Goal: Transaction & Acquisition: Subscribe to service/newsletter

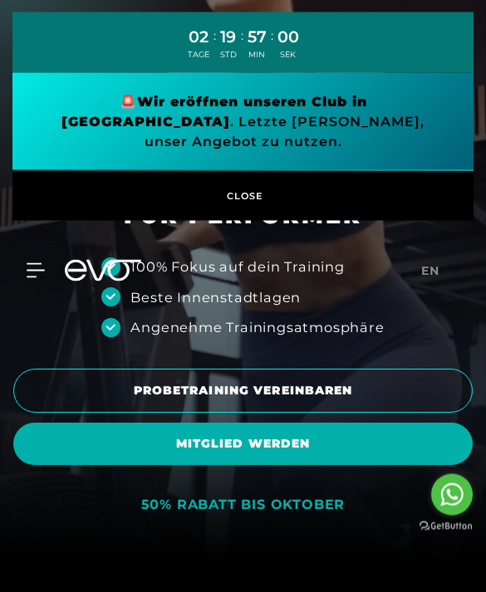
scroll to position [30, 0]
click at [332, 465] on span "MITGLIED WERDEN" at bounding box center [242, 444] width 459 height 42
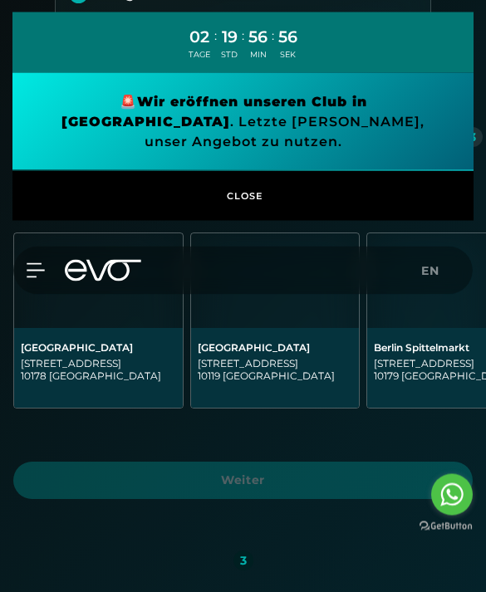
scroll to position [333, 0]
click at [44, 247] on div "MyEVO Login Über EVO Mitgliedschaften Probetraining TAGESPASS EVO Studios [GEOG…" at bounding box center [242, 271] width 479 height 48
click at [43, 263] on icon at bounding box center [36, 270] width 18 height 15
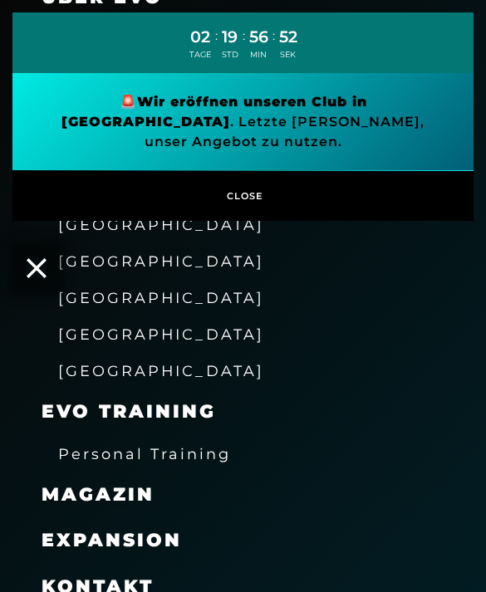
scroll to position [238, 0]
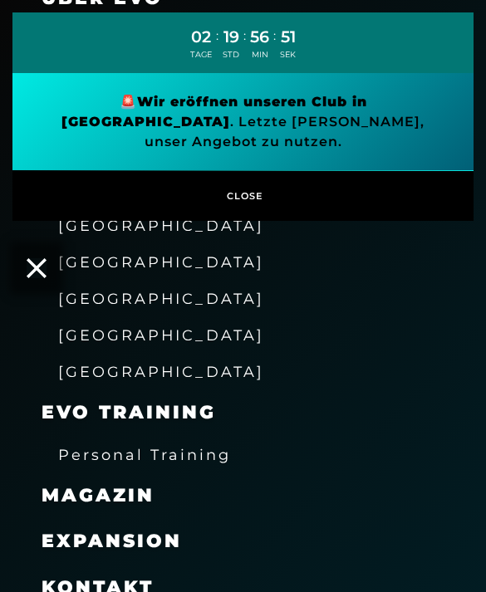
click at [31, 234] on div "[GEOGRAPHIC_DATA]" at bounding box center [243, 225] width 486 height 37
click at [36, 258] on icon at bounding box center [37, 268] width 20 height 20
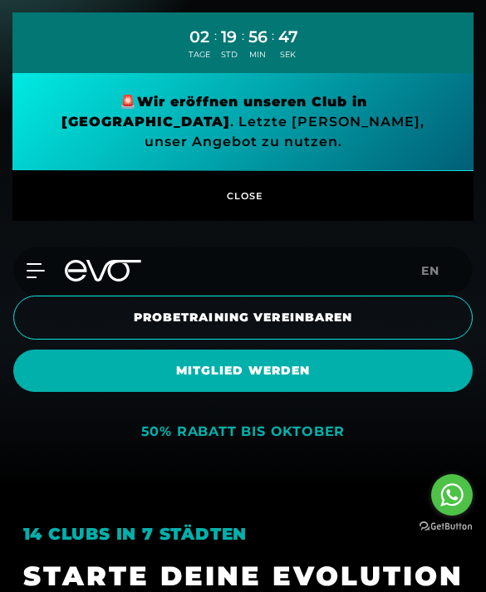
scroll to position [104, 0]
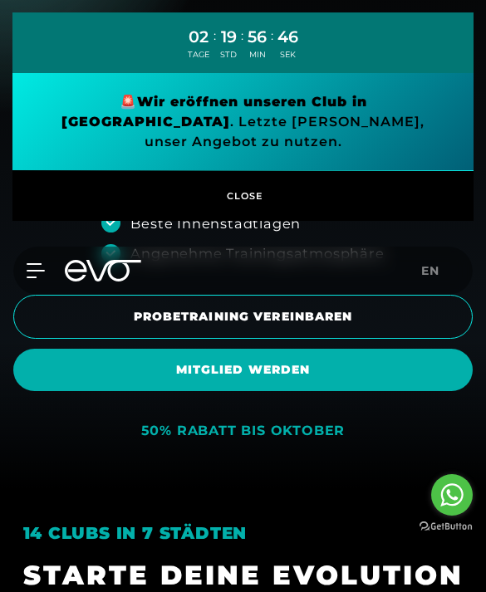
click at [293, 440] on div "50% RABATT BIS OKTOBER" at bounding box center [243, 431] width 204 height 17
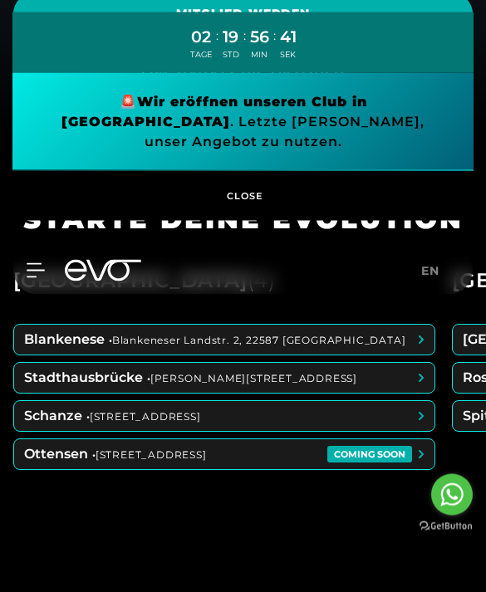
scroll to position [459, 0]
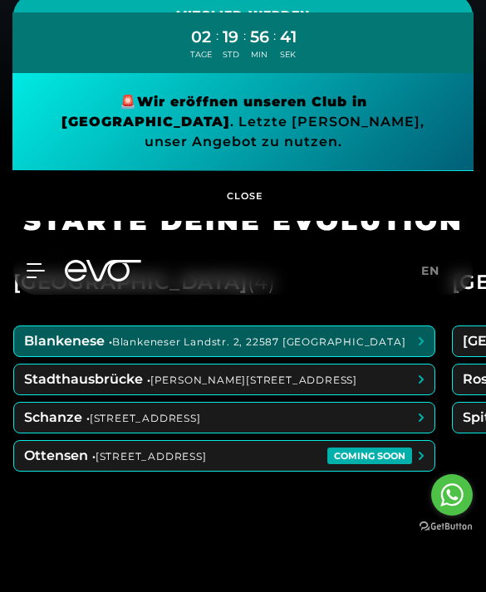
click at [344, 356] on span at bounding box center [224, 341] width 420 height 30
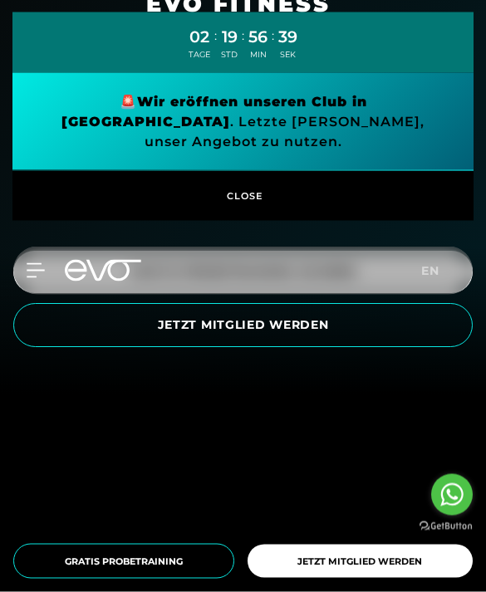
scroll to position [199, 0]
click at [394, 334] on span "JETZT MITGLIED WERDEN" at bounding box center [243, 325] width 418 height 17
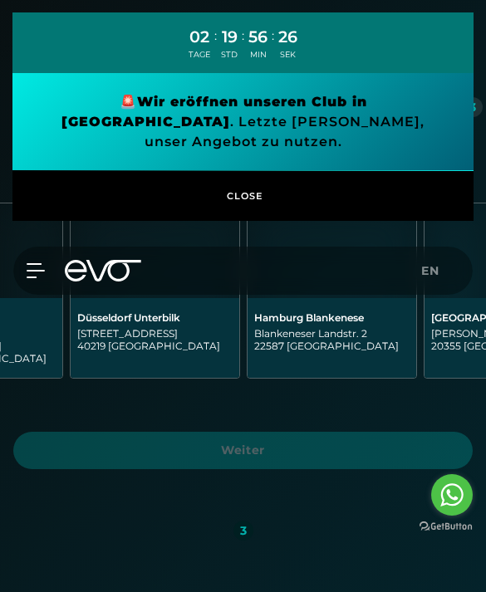
click at [356, 319] on div "Hamburg Blankenese" at bounding box center [331, 318] width 155 height 12
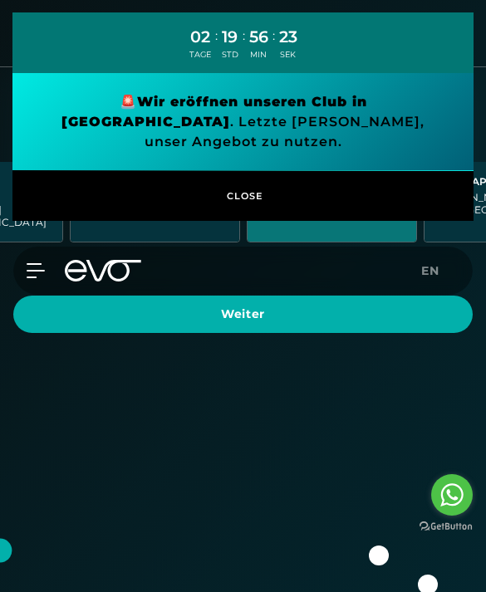
click at [373, 306] on span "Weiter" at bounding box center [243, 314] width 420 height 17
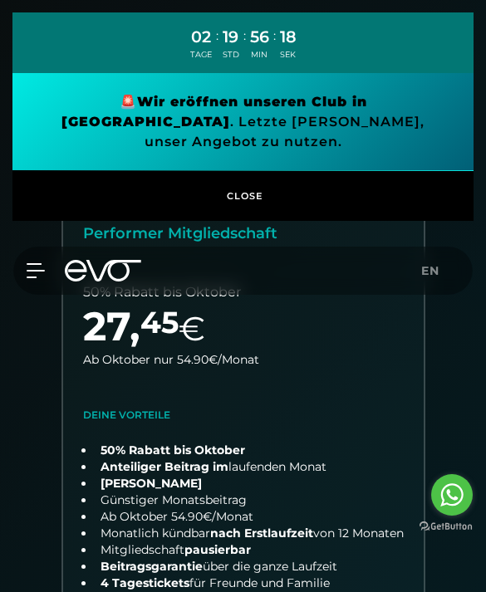
click at [405, 120] on link at bounding box center [242, 122] width 461 height 98
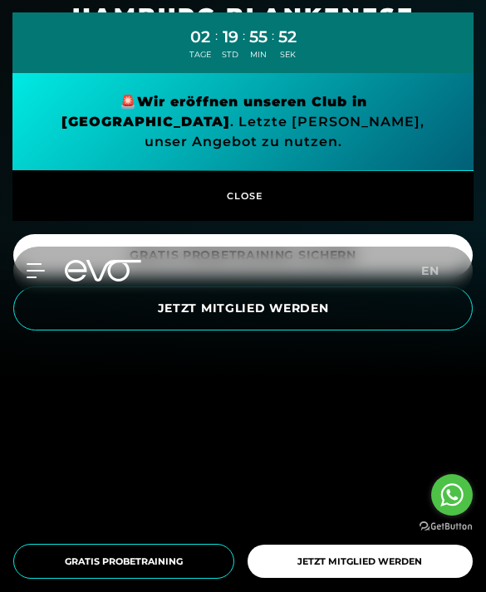
click at [374, 317] on span "JETZT MITGLIED WERDEN" at bounding box center [243, 308] width 418 height 17
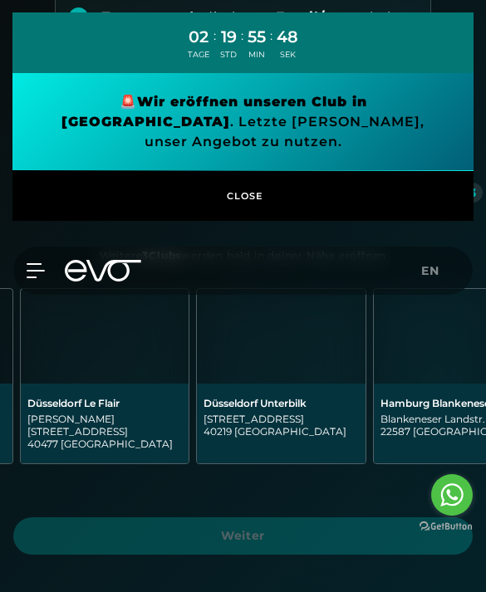
click at [410, 397] on div "Hamburg Blankenese" at bounding box center [457, 403] width 155 height 12
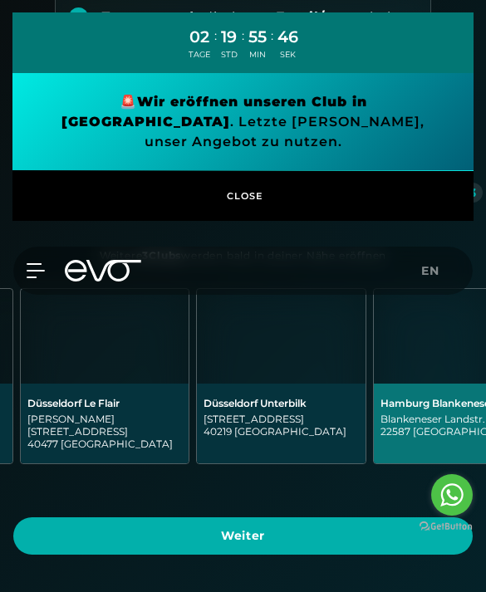
click at [440, 332] on img at bounding box center [458, 336] width 169 height 95
click at [321, 528] on span "Weiter" at bounding box center [243, 536] width 420 height 17
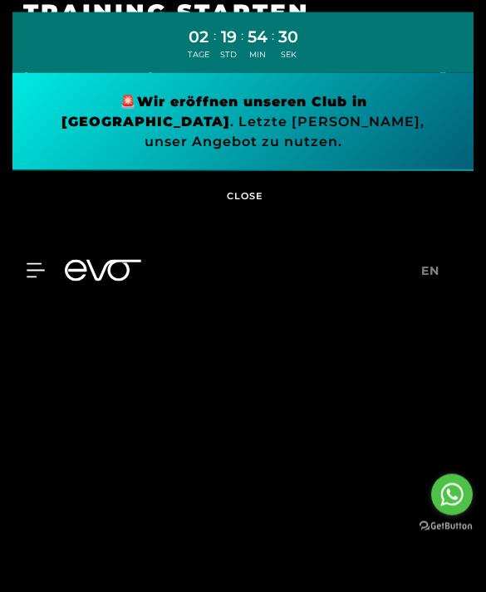
scroll to position [2423, 0]
